Goal: Browse casually

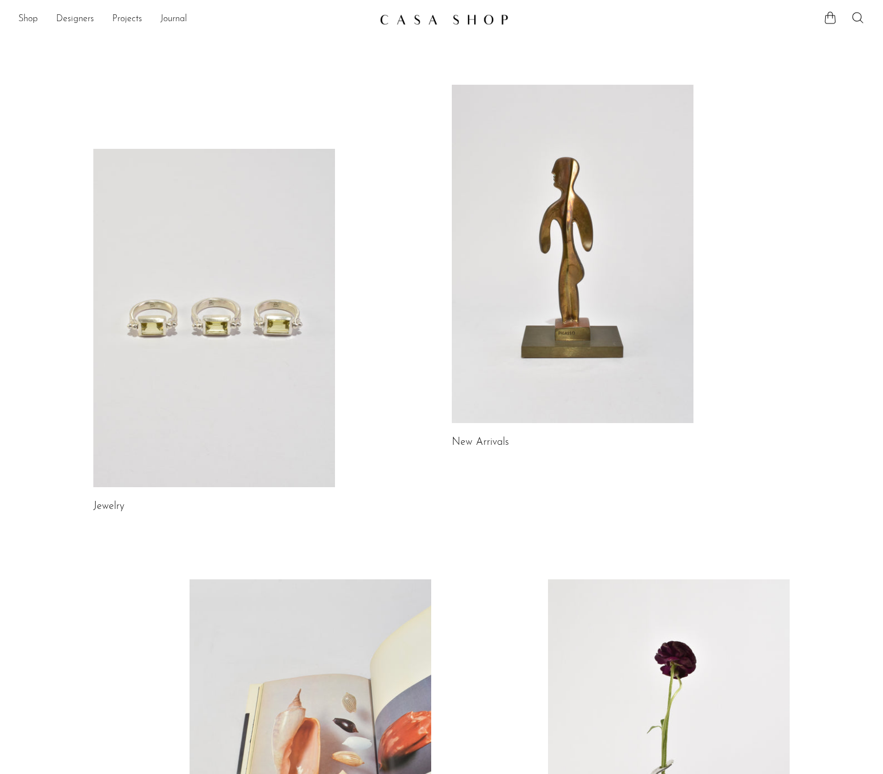
click at [256, 271] on link at bounding box center [214, 318] width 242 height 338
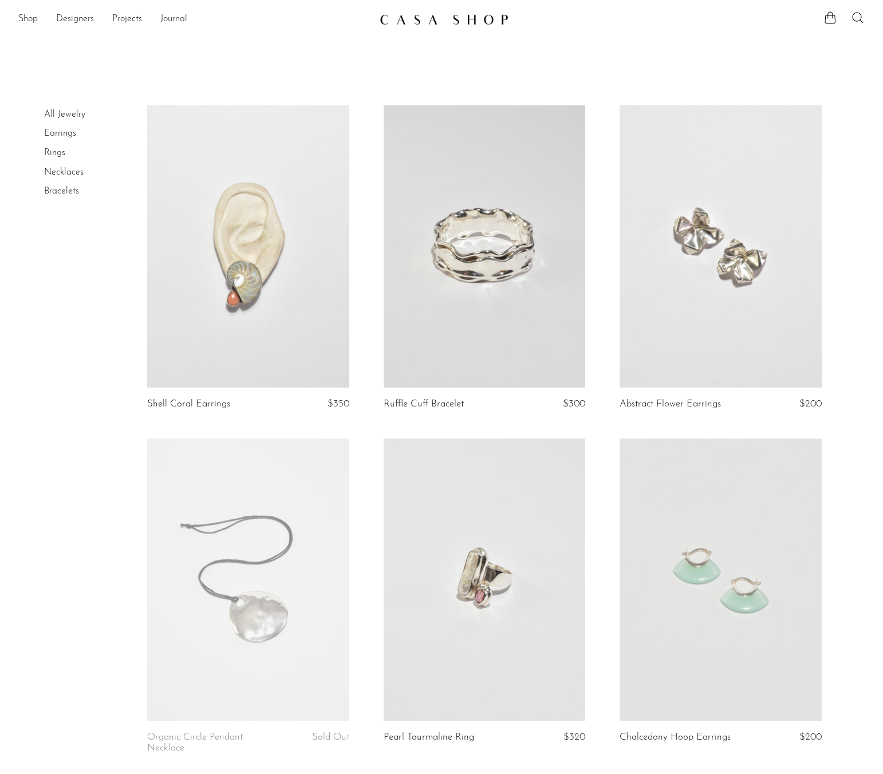
click at [475, 27] on link at bounding box center [442, 19] width 124 height 21
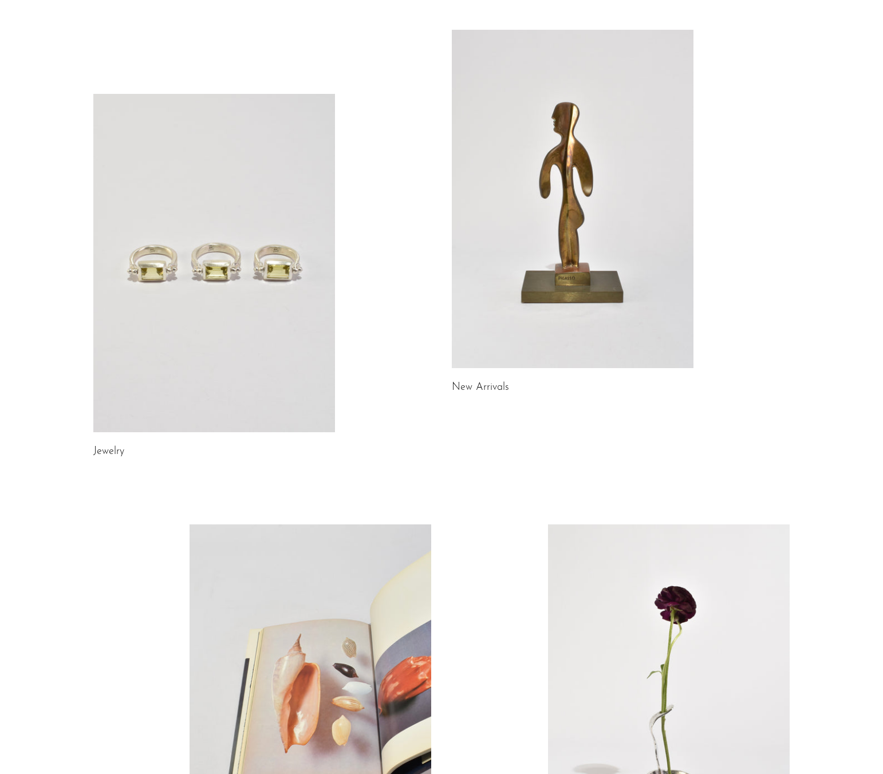
scroll to position [53, 0]
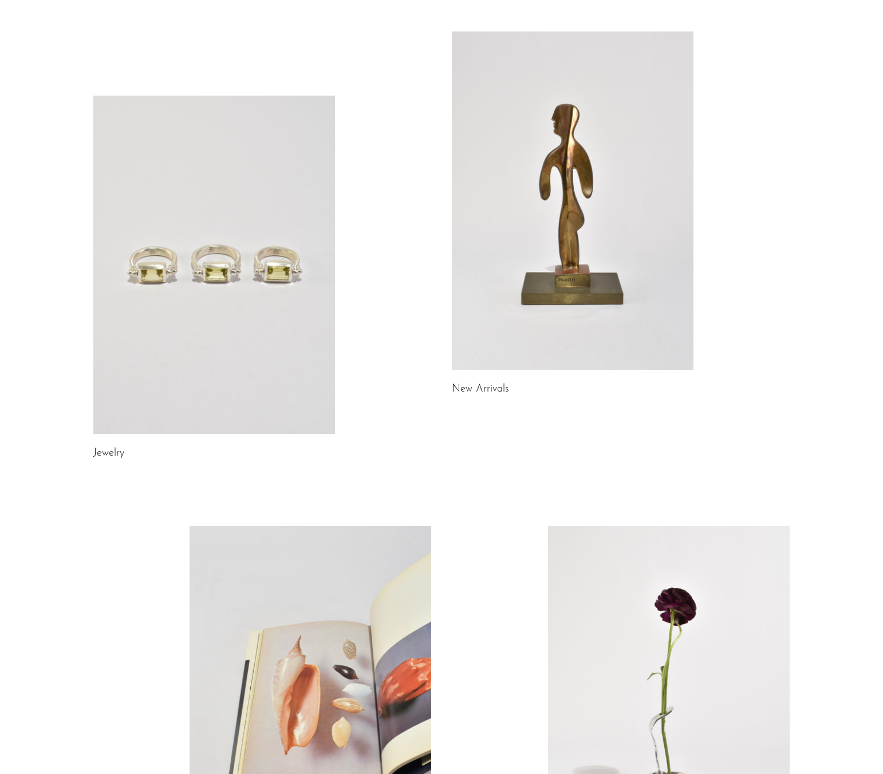
click at [527, 239] on link at bounding box center [573, 200] width 242 height 338
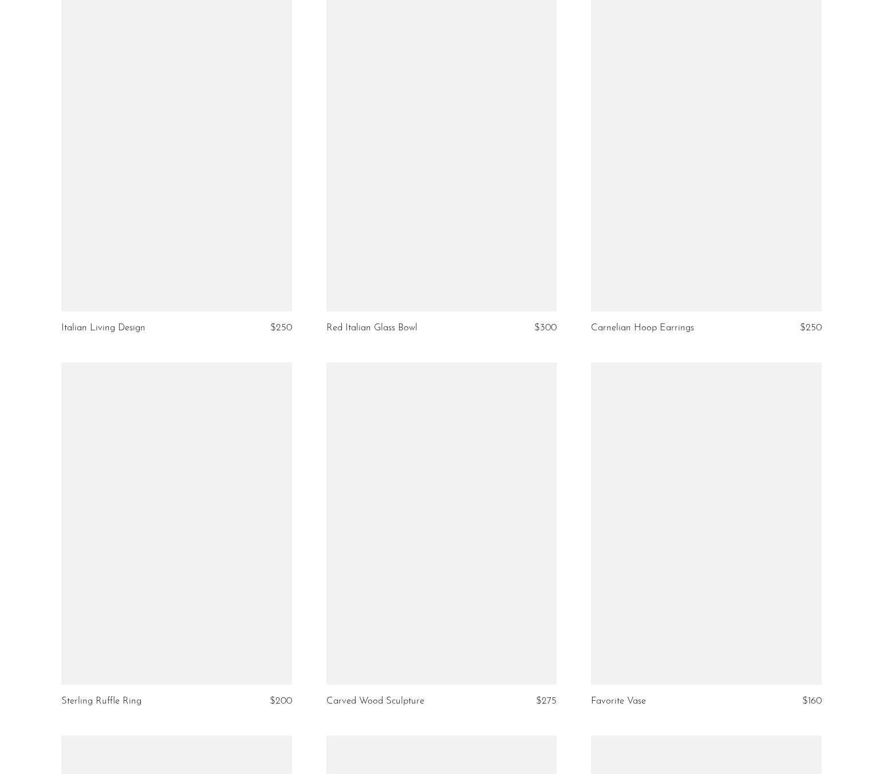
scroll to position [1317, 0]
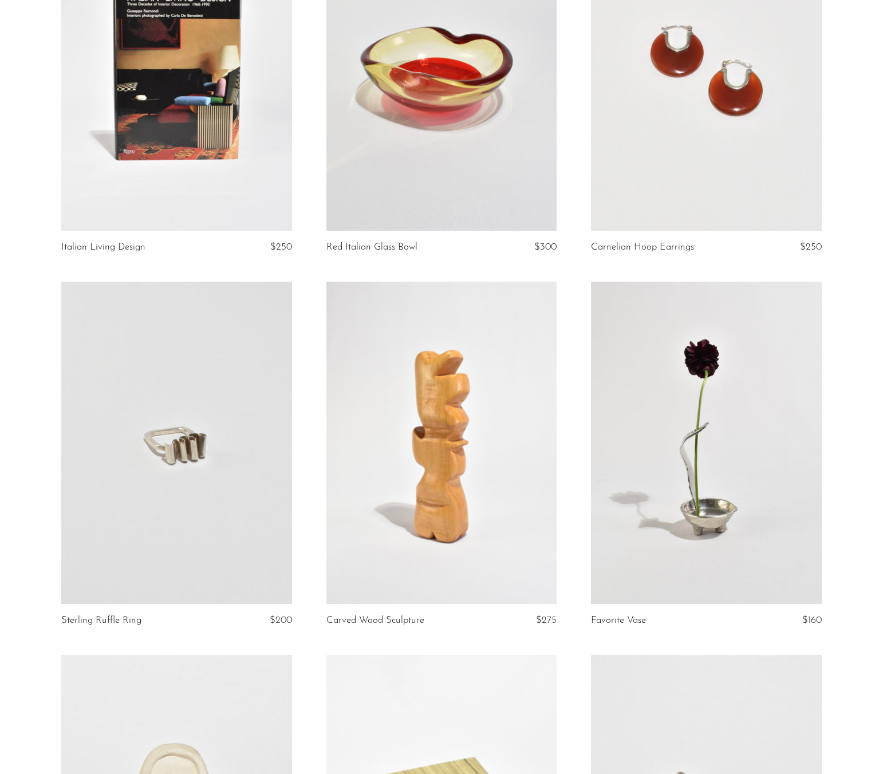
click at [736, 160] on link at bounding box center [706, 69] width 231 height 323
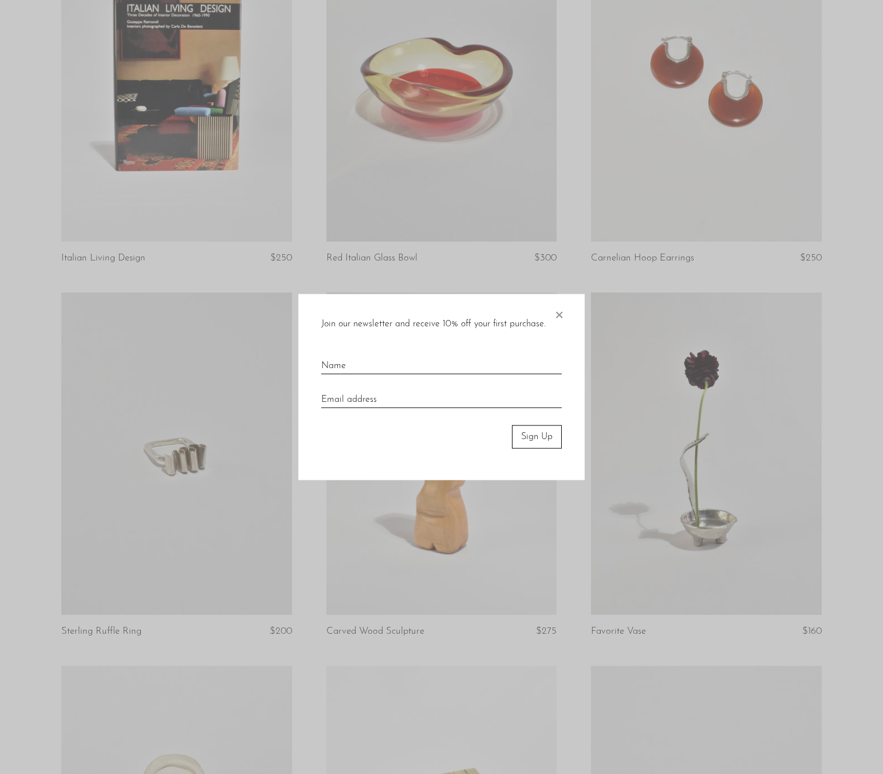
click at [526, 211] on div at bounding box center [441, 387] width 883 height 774
click at [559, 321] on span "×" at bounding box center [558, 312] width 11 height 37
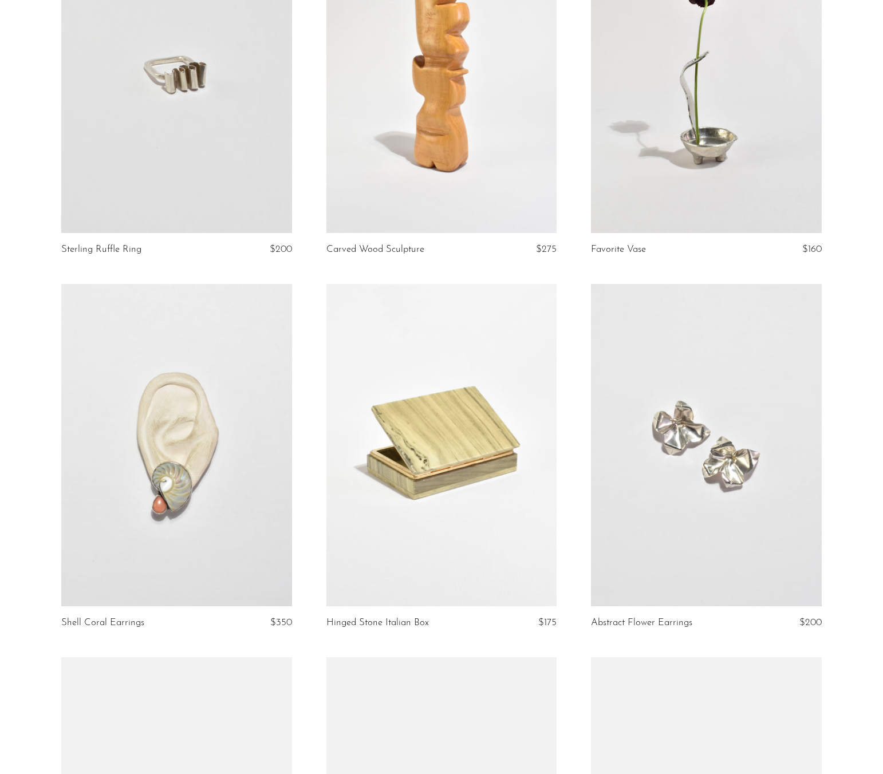
scroll to position [1707, 0]
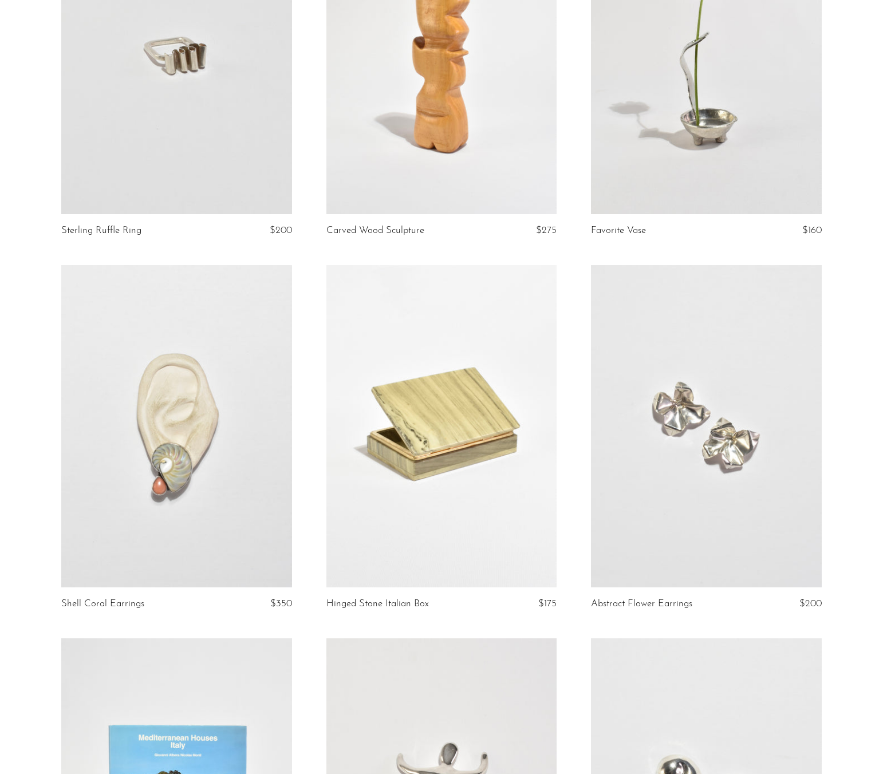
click at [452, 145] on link at bounding box center [441, 53] width 231 height 323
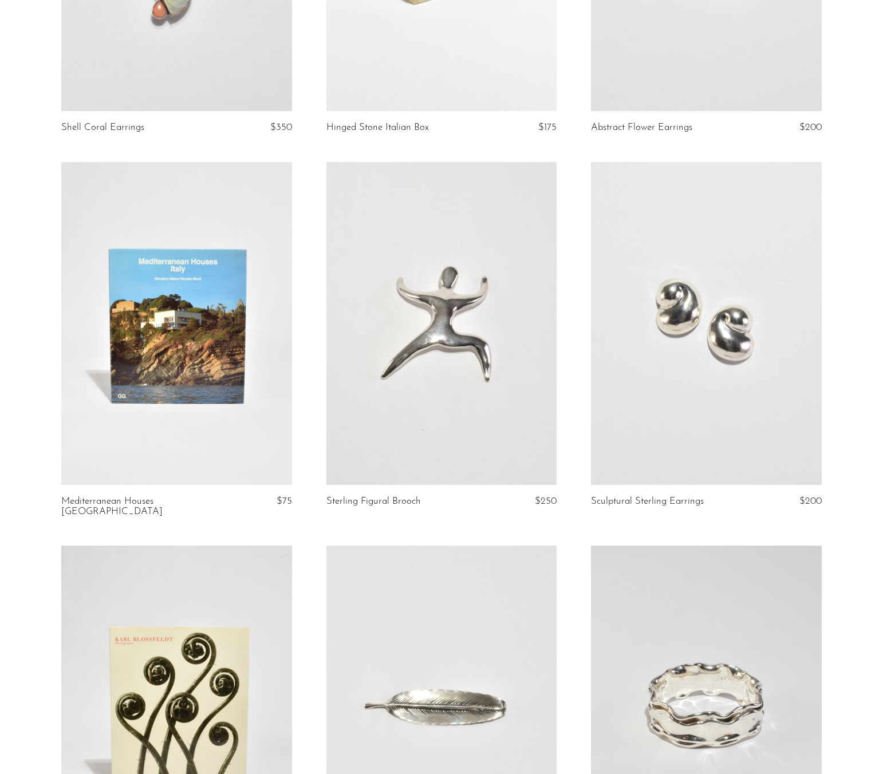
scroll to position [2494, 0]
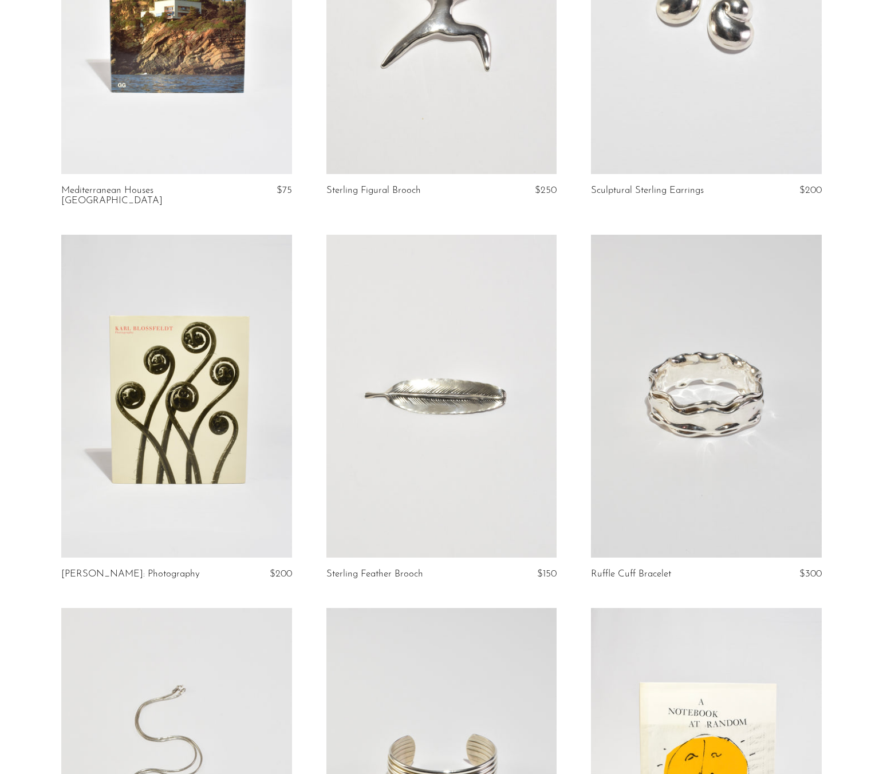
click at [477, 359] on link at bounding box center [441, 396] width 231 height 323
